Goal: Transaction & Acquisition: Purchase product/service

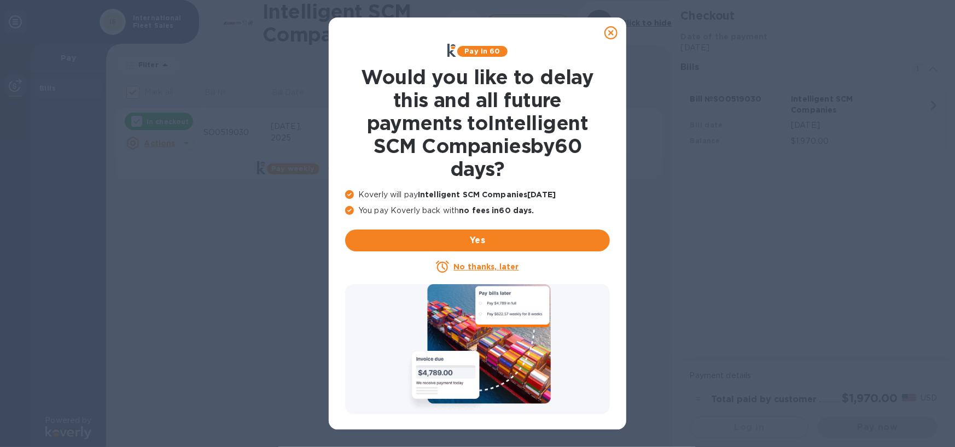
click at [614, 34] on icon at bounding box center [610, 32] width 13 height 13
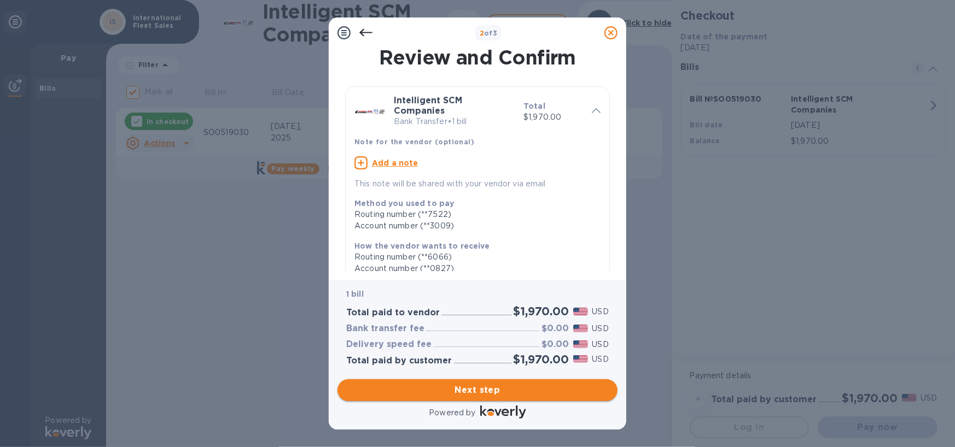
click at [481, 389] on span "Next step" at bounding box center [477, 390] width 263 height 13
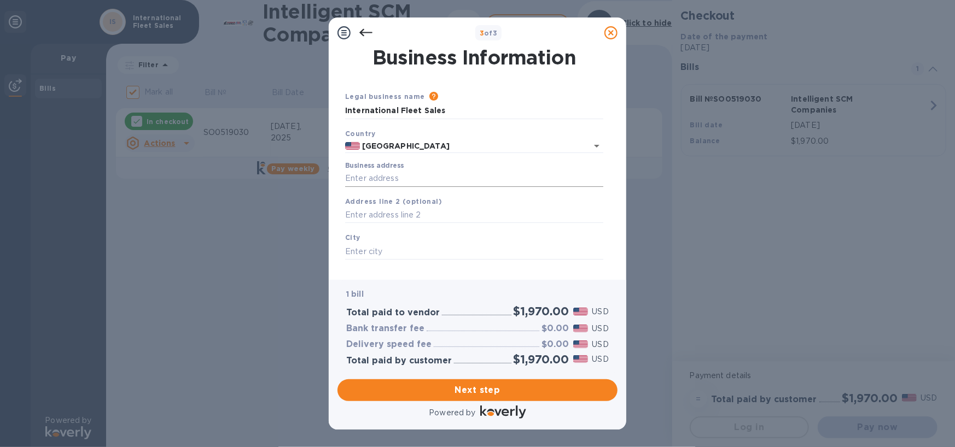
click at [348, 177] on input "Business address" at bounding box center [474, 179] width 258 height 16
type input "[STREET_ADDRESS][PERSON_NAME]"
type input "San Leandro"
type input "CA"
type input "94577"
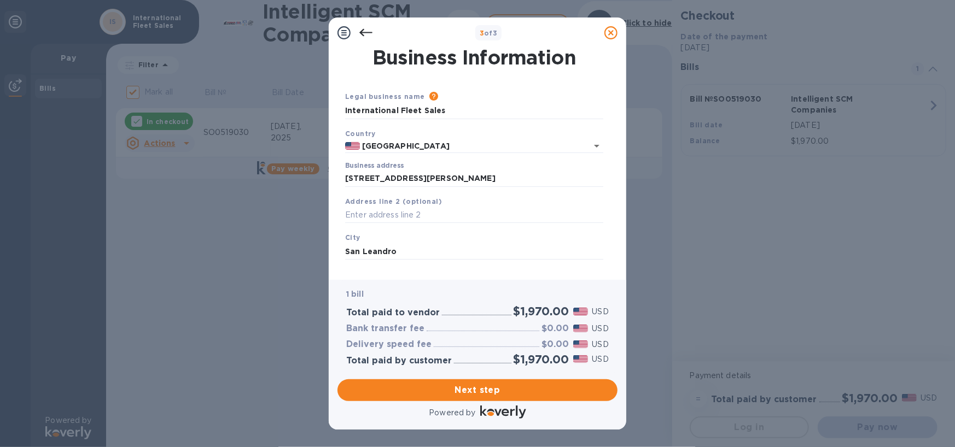
scroll to position [88, 0]
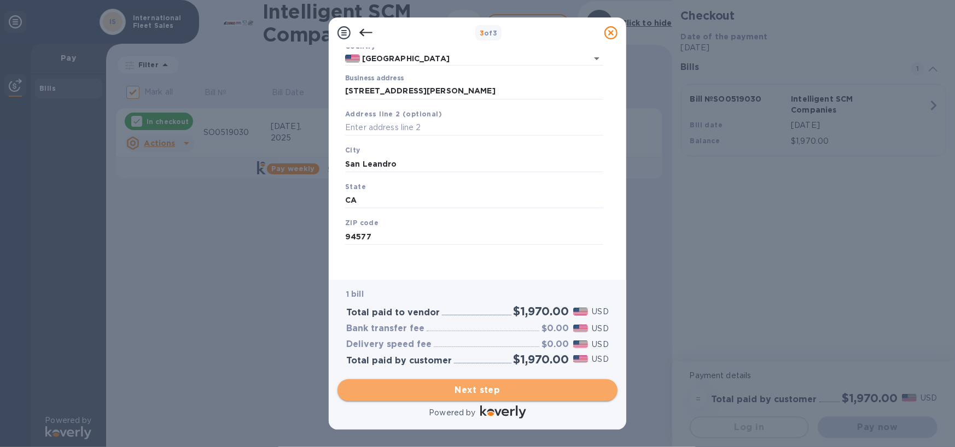
click at [490, 388] on span "Next step" at bounding box center [477, 390] width 263 height 13
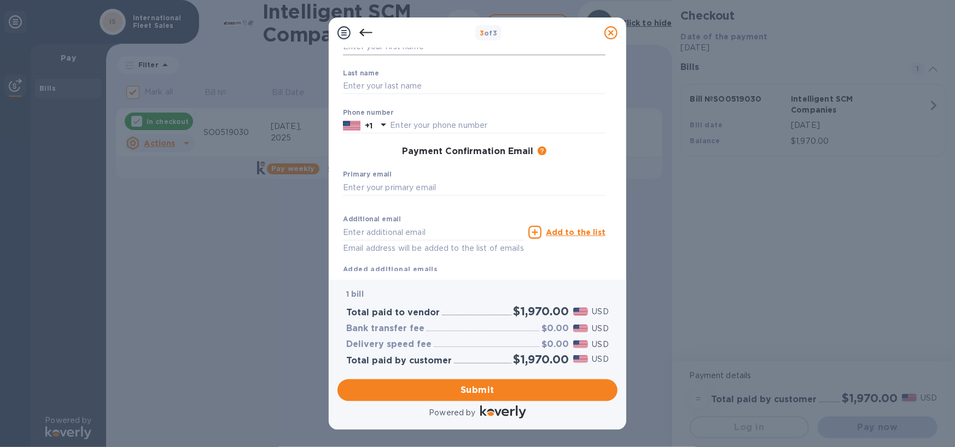
scroll to position [0, 0]
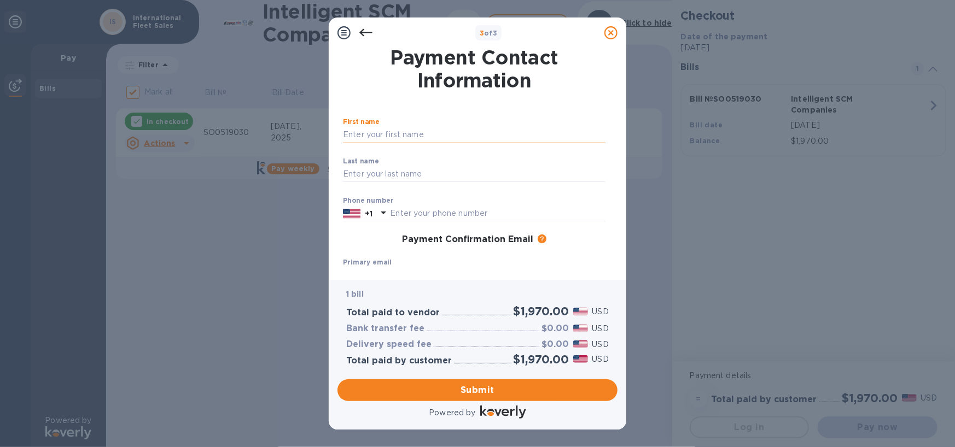
click at [364, 133] on input "text" at bounding box center [474, 135] width 263 height 16
type input "Grace"
click at [388, 162] on div "Last name ​" at bounding box center [474, 177] width 263 height 39
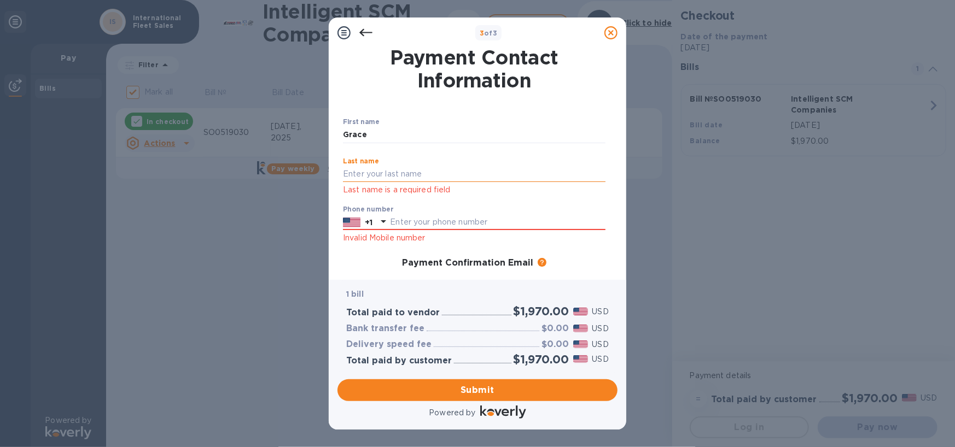
click at [347, 174] on input "text" at bounding box center [474, 174] width 263 height 16
type input "Dizon"
click at [527, 222] on div "Phone number +1 Invalid Mobile number" at bounding box center [474, 225] width 263 height 39
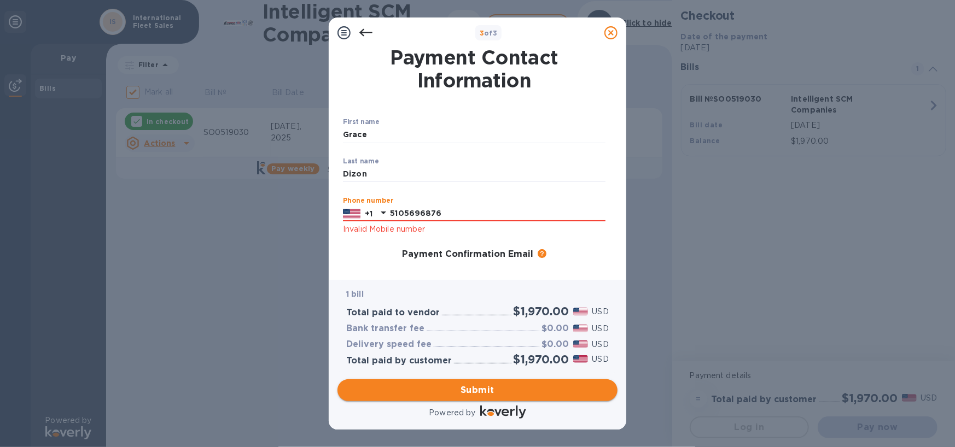
type input "5105696876"
click at [493, 391] on span "Submit" at bounding box center [477, 390] width 263 height 13
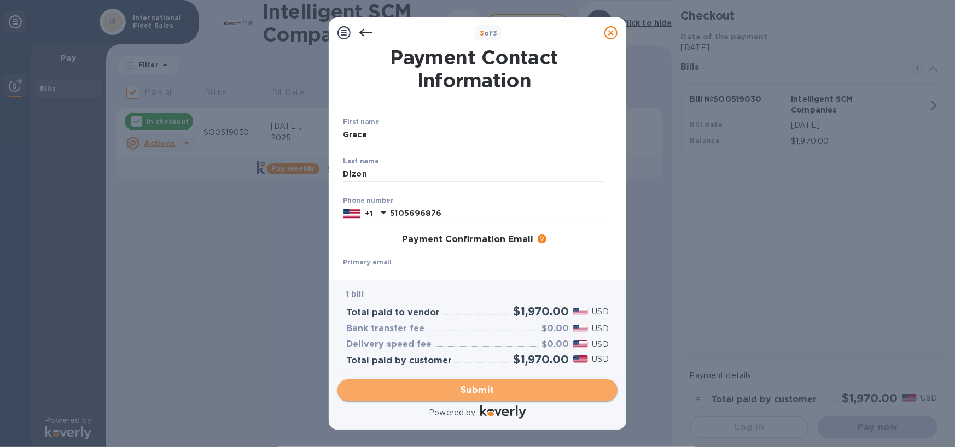
click at [467, 389] on span "Submit" at bounding box center [477, 390] width 263 height 13
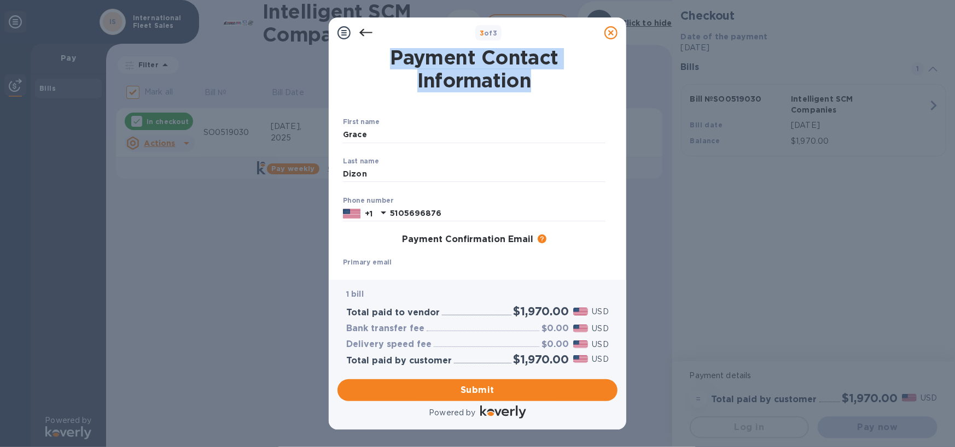
drag, startPoint x: 617, startPoint y: 66, endPoint x: 618, endPoint y: 39, distance: 26.8
click at [618, 39] on div "3 of 3 Payment Contact Information First name [PERSON_NAME] ​ Last name [PERSON…" at bounding box center [478, 224] width 298 height 412
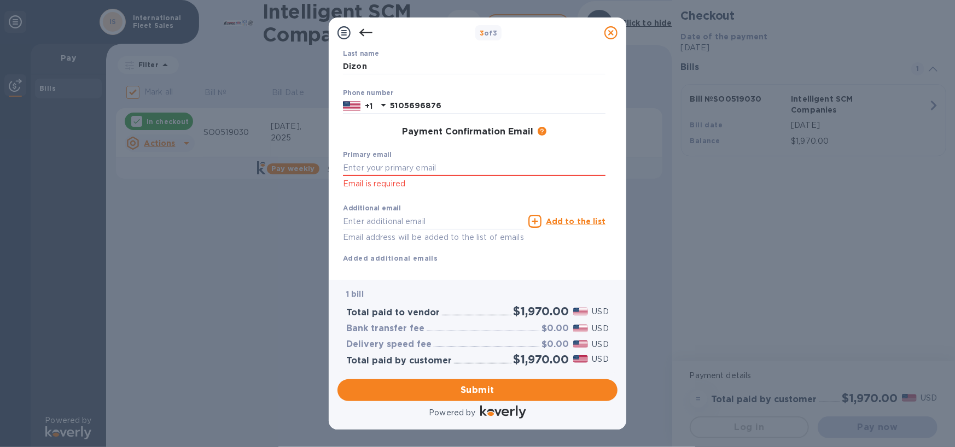
scroll to position [130, 0]
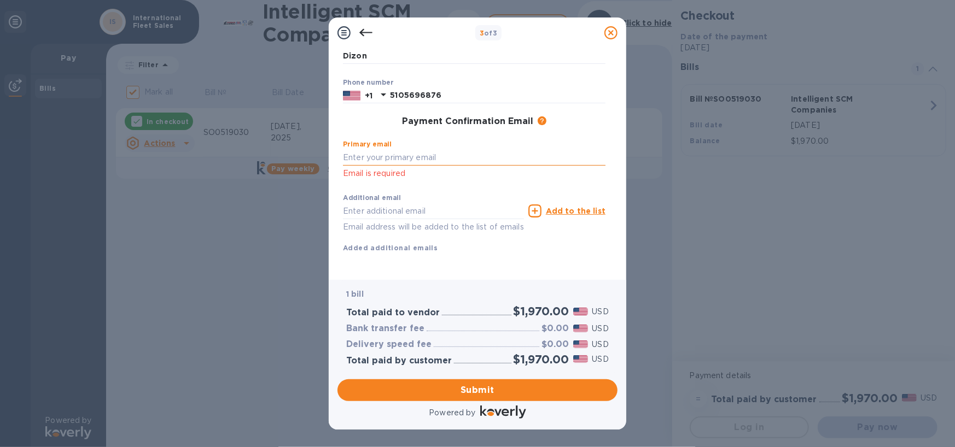
click at [376, 149] on input "text" at bounding box center [474, 157] width 263 height 16
type input "[EMAIL_ADDRESS][DOMAIN_NAME]"
click at [399, 250] on div "First name [PERSON_NAME] ​ Last name [PERSON_NAME] ​ Phone number [PHONE_NUMBER…" at bounding box center [474, 135] width 263 height 271
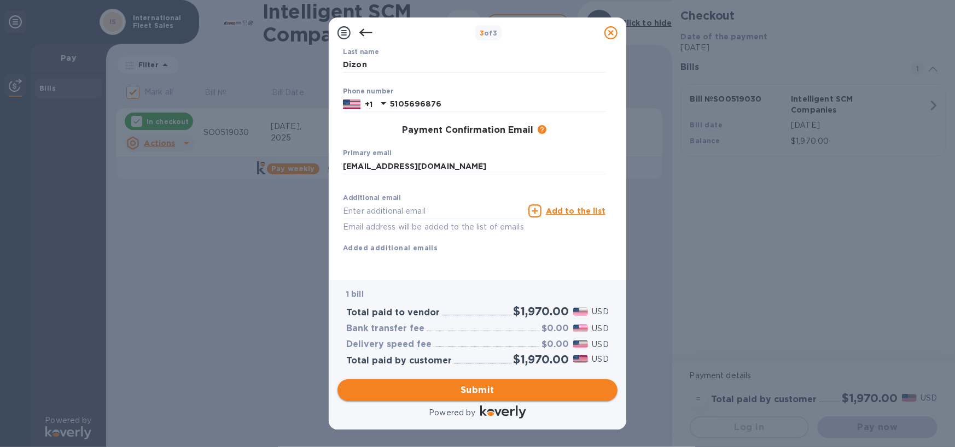
click at [473, 388] on span "Submit" at bounding box center [477, 390] width 263 height 13
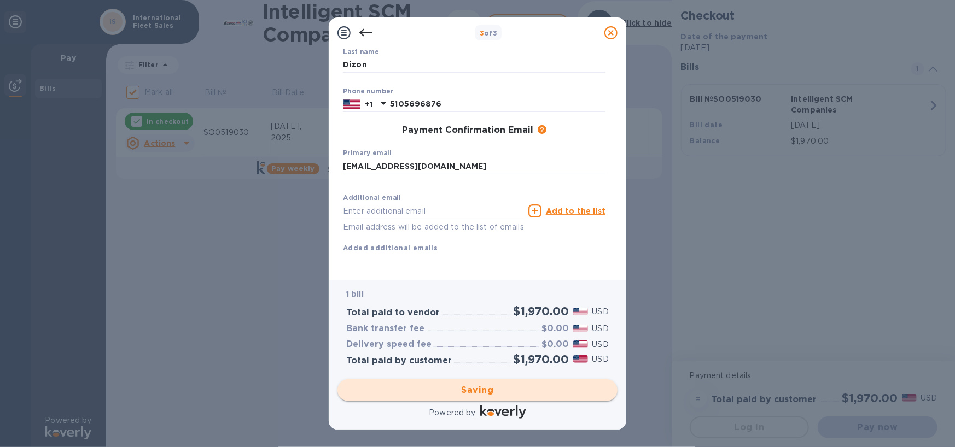
checkbox input "false"
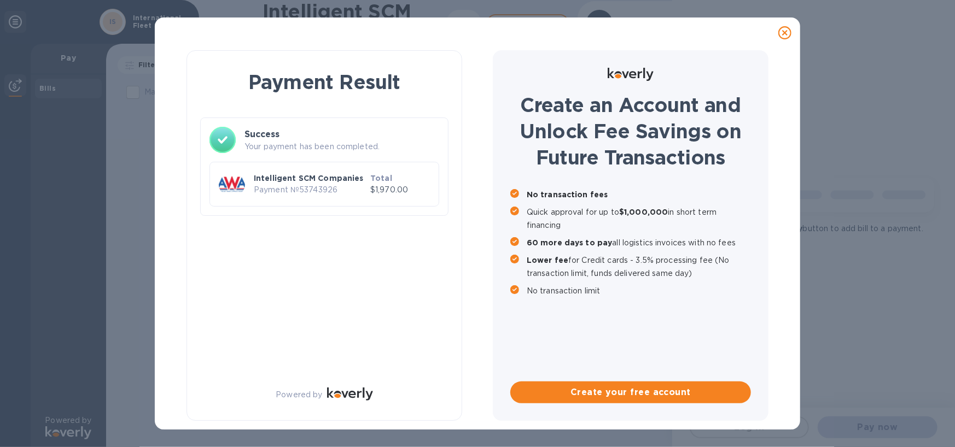
scroll to position [0, 0]
click at [791, 32] on div at bounding box center [785, 33] width 22 height 22
